Goal: Task Accomplishment & Management: Manage account settings

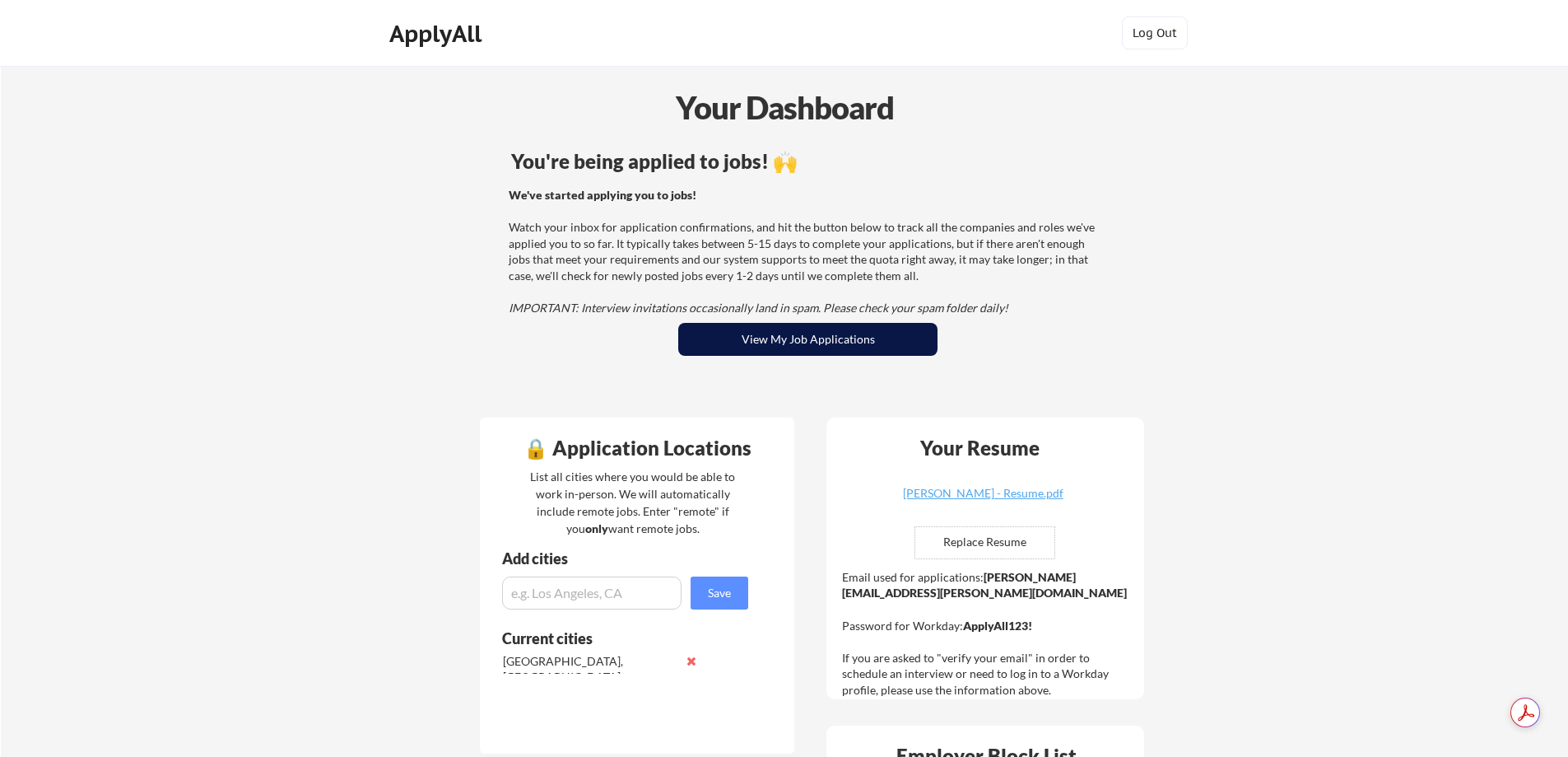
click at [793, 323] on button "View My Job Applications" at bounding box center [807, 339] width 259 height 33
click at [796, 323] on button "View My Job Applications" at bounding box center [807, 339] width 259 height 33
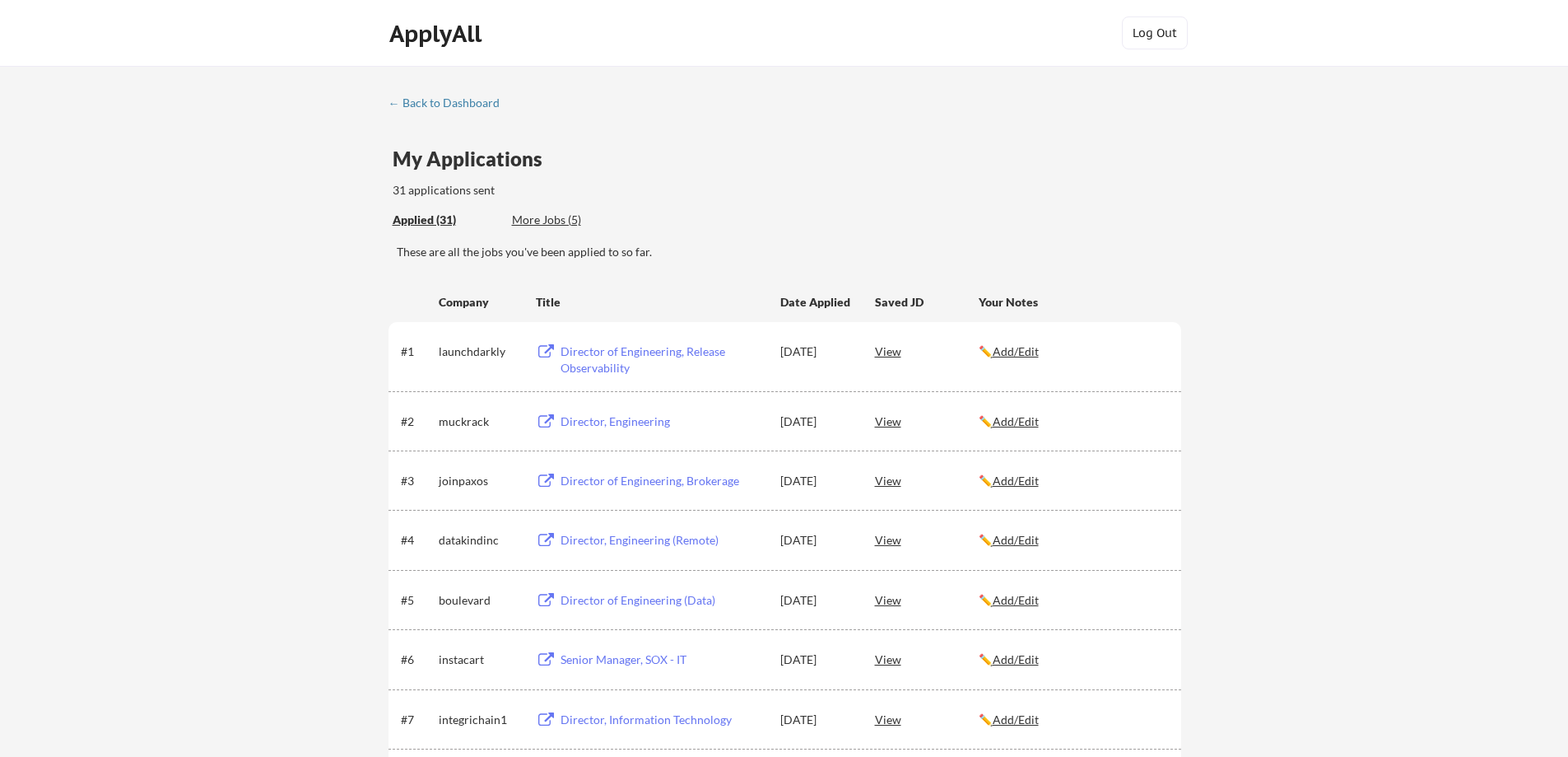
click at [533, 219] on div "More Jobs (5)" at bounding box center [573, 220] width 121 height 17
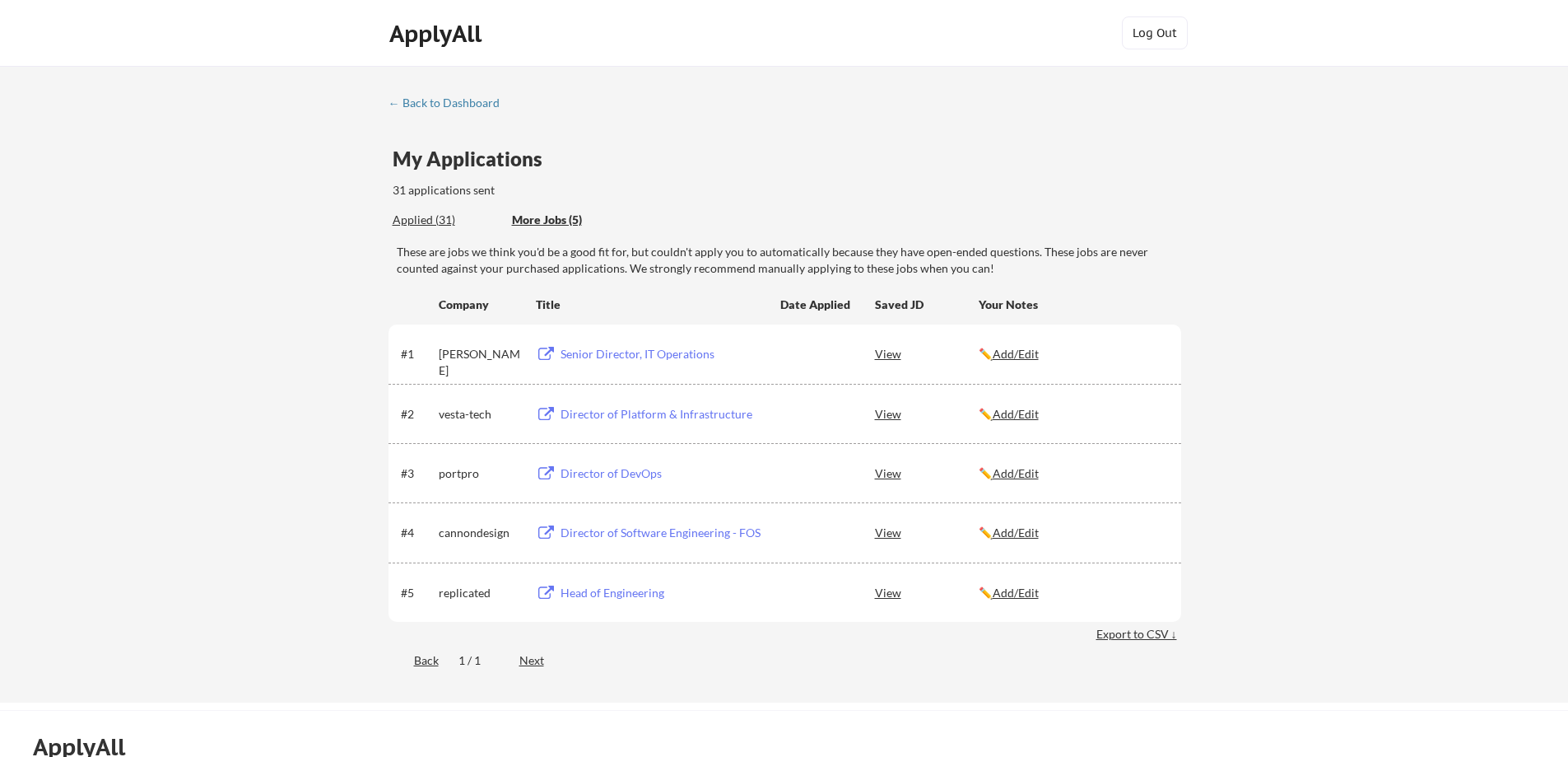
drag, startPoint x: 580, startPoint y: 353, endPoint x: 464, endPoint y: 366, distance: 116.7
click at [464, 366] on div "[PERSON_NAME]" at bounding box center [479, 353] width 82 height 30
click at [572, 355] on div "Senior Director, IT Operations" at bounding box center [662, 354] width 204 height 17
click at [1025, 357] on u "Add/Edit" at bounding box center [1016, 353] width 46 height 14
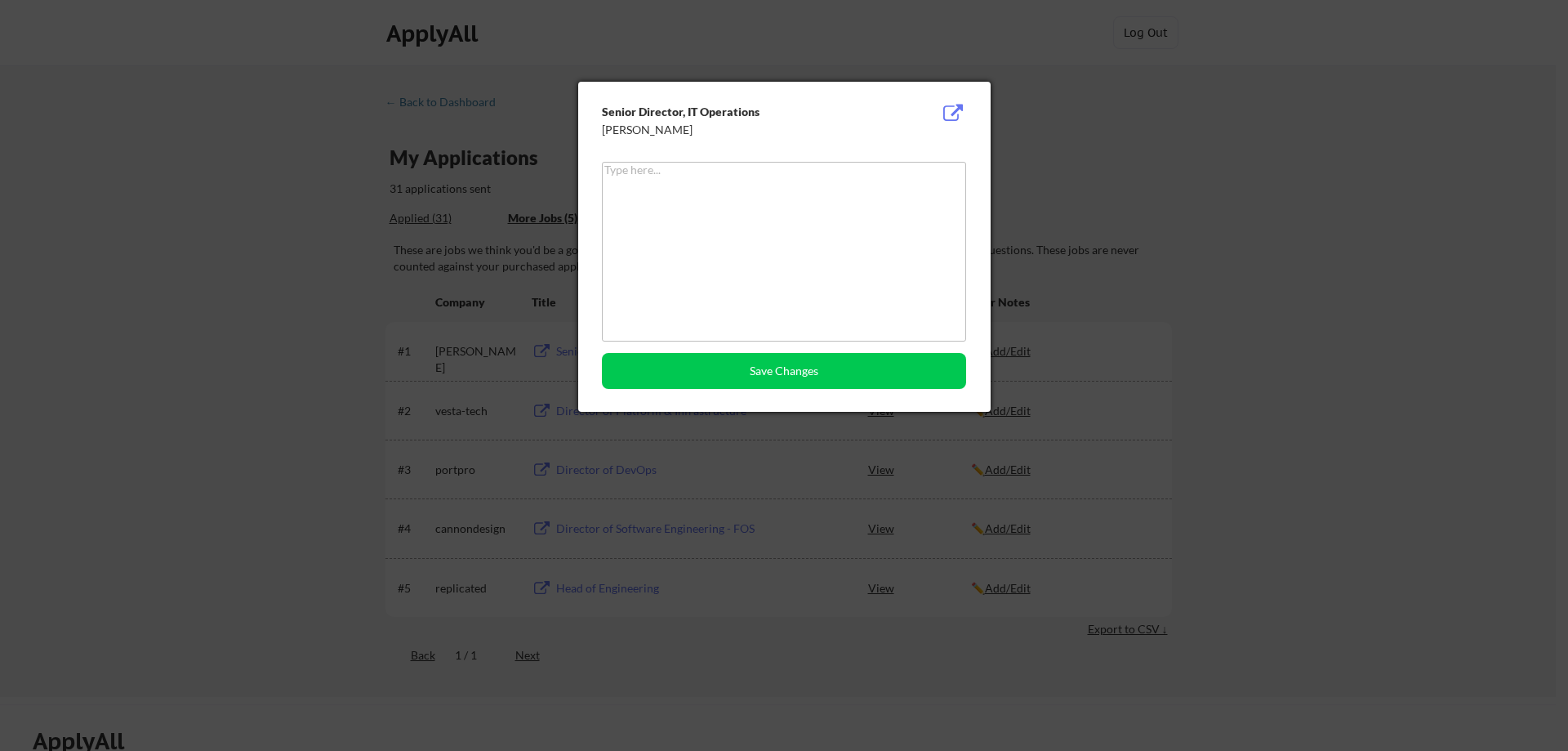
click at [1200, 304] on div at bounding box center [784, 375] width 1568 height 751
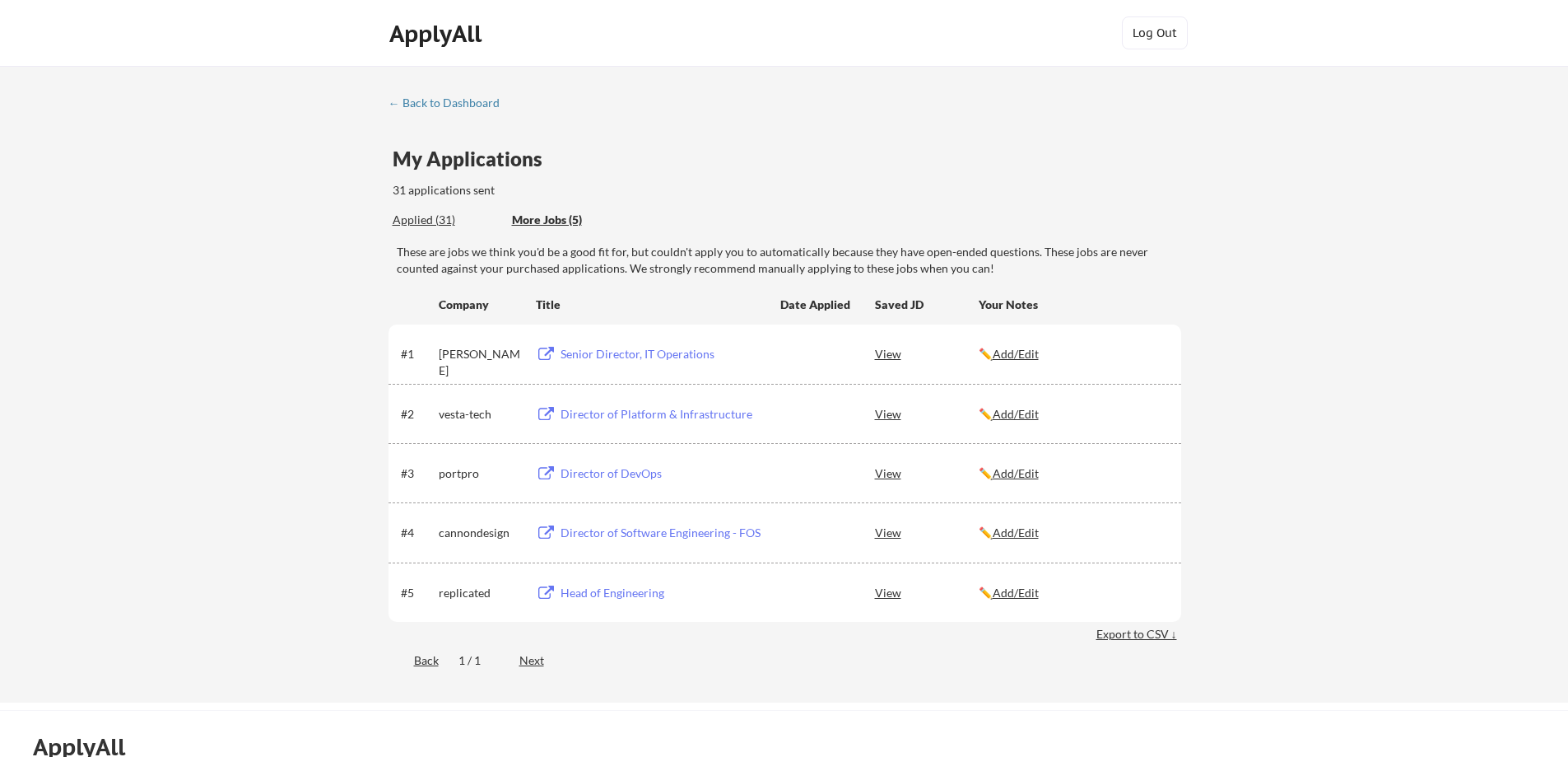
click at [652, 414] on div "Director of Platform & Infrastructure" at bounding box center [662, 415] width 204 height 17
click at [888, 472] on div "View" at bounding box center [927, 473] width 104 height 30
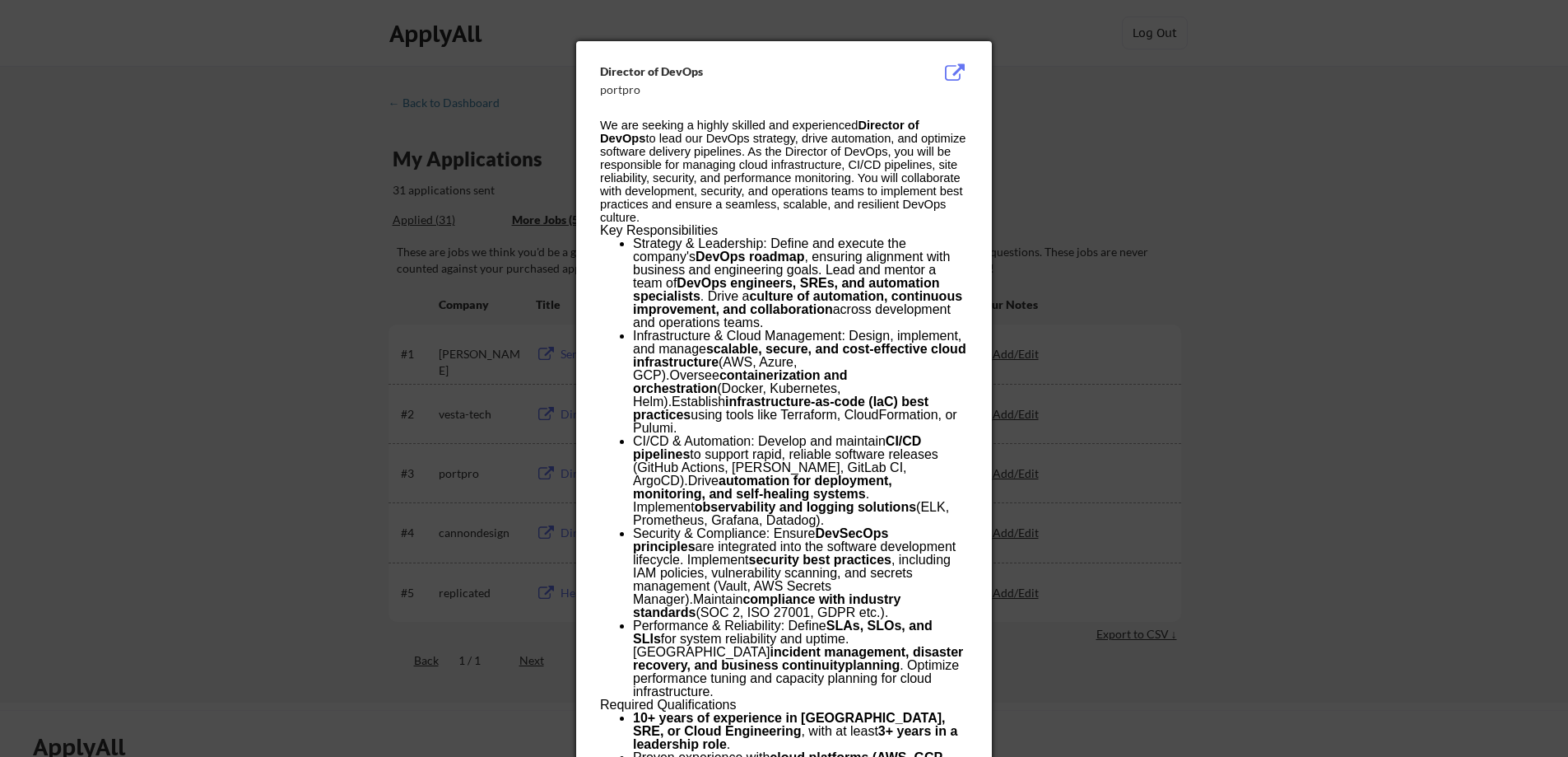
click at [308, 412] on div at bounding box center [784, 378] width 1568 height 757
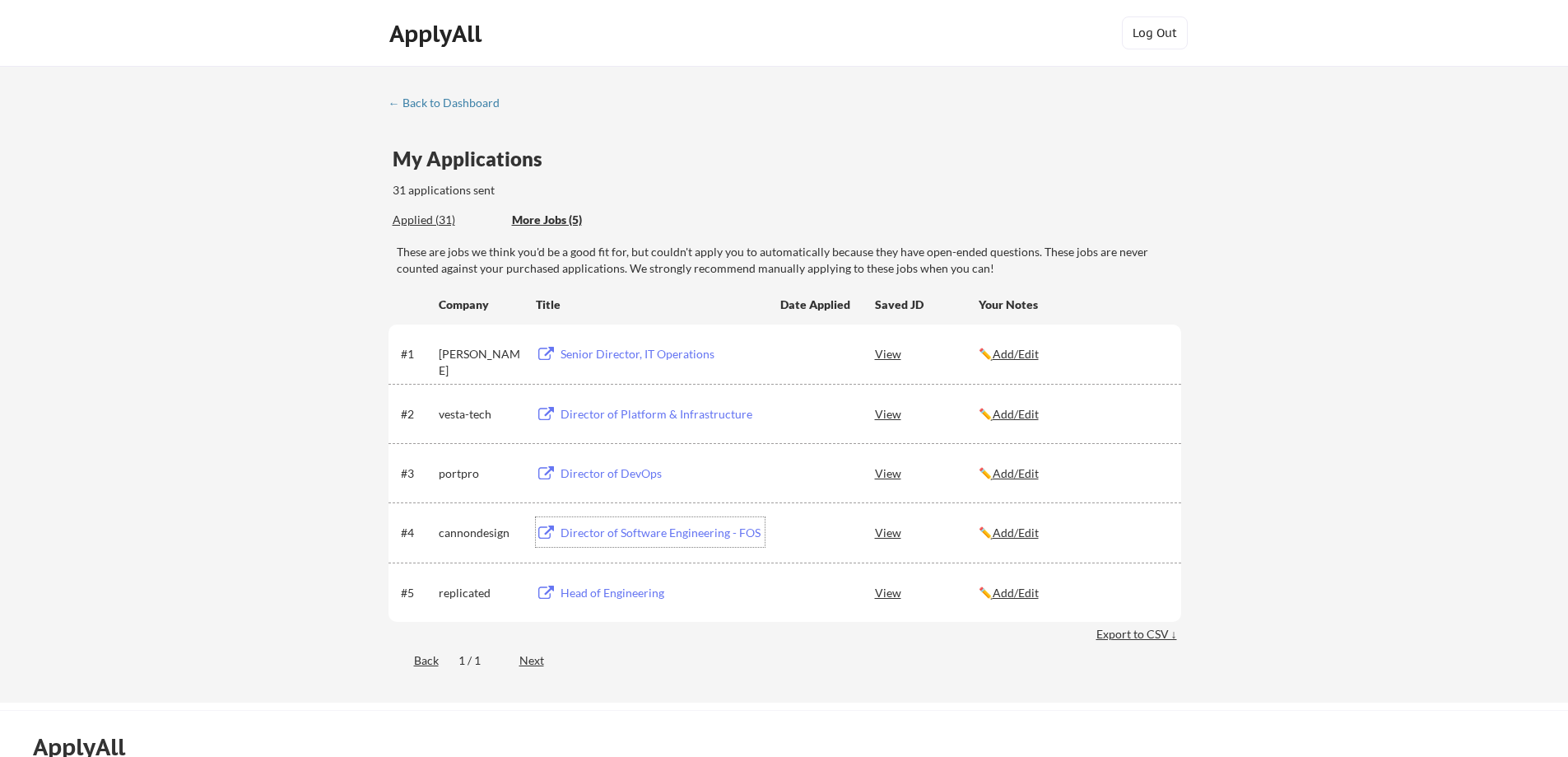
click at [673, 536] on div "Director of Software Engineering - FOS" at bounding box center [662, 533] width 204 height 17
click at [881, 539] on div "View" at bounding box center [927, 532] width 104 height 30
